Goal: Information Seeking & Learning: Learn about a topic

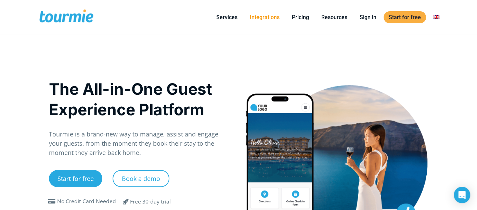
click at [266, 15] on link "Integrations" at bounding box center [265, 17] width 40 height 9
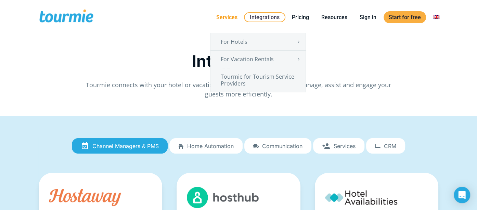
click at [227, 14] on link "Services" at bounding box center [226, 17] width 31 height 9
click at [243, 80] on link "Tourmie for Tourism Service Providers" at bounding box center [257, 80] width 95 height 24
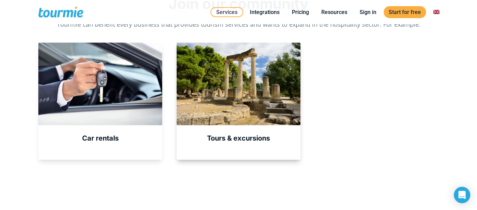
scroll to position [248, 0]
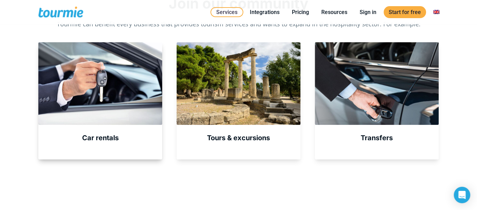
click at [104, 127] on div "Car rentals" at bounding box center [100, 100] width 124 height 117
click at [101, 134] on strong "Car rentals" at bounding box center [100, 138] width 37 height 8
click at [105, 92] on div at bounding box center [100, 83] width 124 height 82
click at [103, 143] on div "Car rentals" at bounding box center [100, 100] width 124 height 117
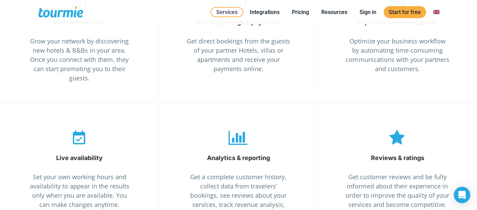
scroll to position [1175, 0]
